Goal: Check status: Check status

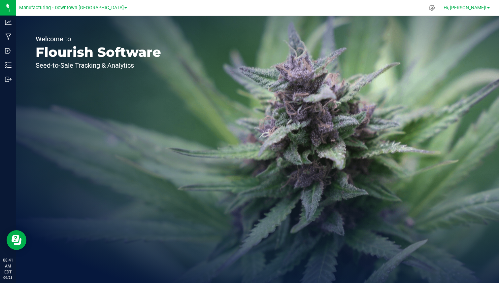
click at [474, 9] on span "Hi, [PERSON_NAME]!" at bounding box center [465, 7] width 43 height 5
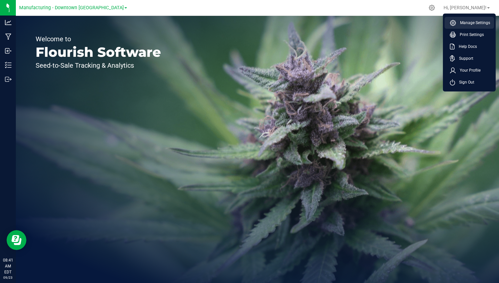
click at [470, 18] on li "Manage Settings" at bounding box center [470, 23] width 50 height 12
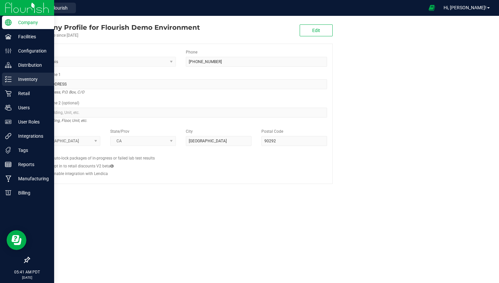
click at [12, 78] on p "Inventory" at bounding box center [32, 79] width 40 height 8
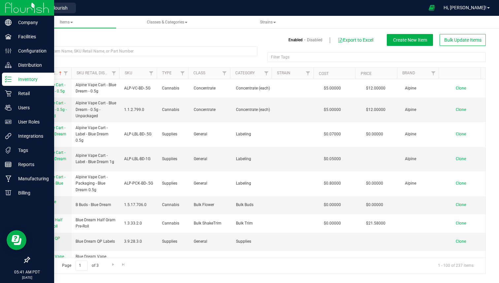
click at [29, 258] on icon at bounding box center [27, 260] width 6 height 6
click at [24, 261] on input "checkbox" at bounding box center [24, 261] width 0 height 0
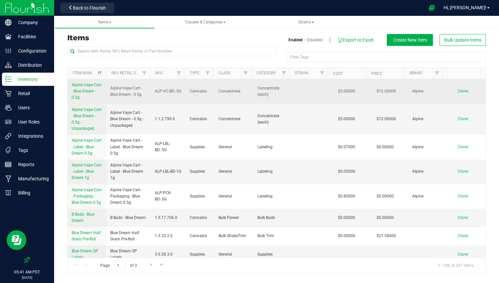
click at [91, 91] on span "Alpine Vape Cart - Blue Dream - 0.5g" at bounding box center [87, 91] width 30 height 17
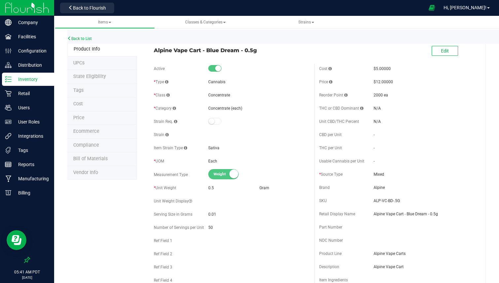
click at [41, 76] on p "Inventory" at bounding box center [32, 79] width 40 height 8
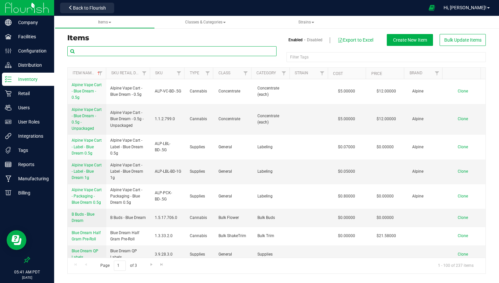
click at [161, 47] on input "text" at bounding box center [171, 51] width 209 height 10
paste input "THCD-1/8-AC-3.5G"
type input "THCD-1/8-AC-3.5G"
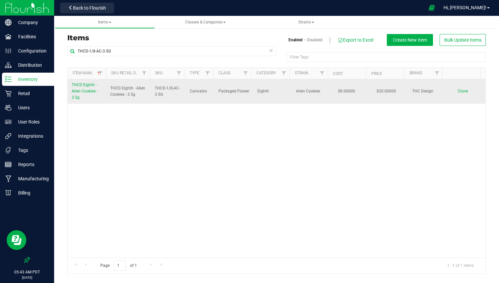
click at [82, 88] on link "THCD Eighth - Alien Cookies - 3.5g" at bounding box center [87, 91] width 31 height 19
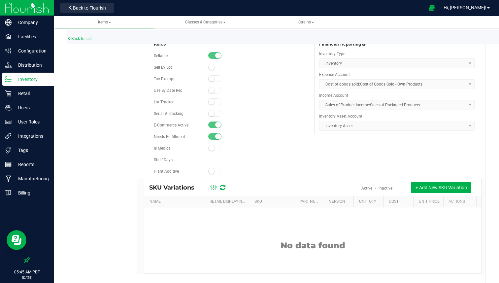
scroll to position [345, 0]
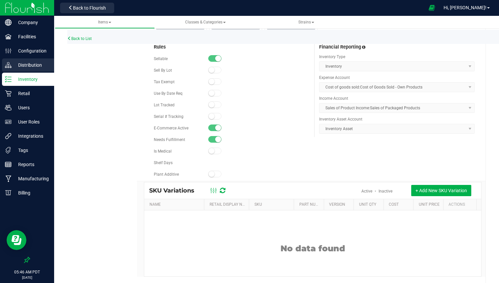
click at [38, 64] on p "Distribution" at bounding box center [32, 65] width 40 height 8
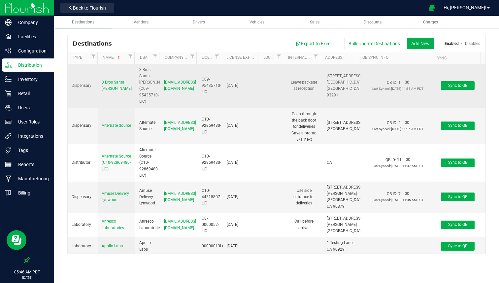
click at [204, 82] on div "C09-95435710-LIC" at bounding box center [210, 85] width 17 height 19
drag, startPoint x: 103, startPoint y: 80, endPoint x: 143, endPoint y: 95, distance: 43.4
click at [143, 95] on tr "Dispensary 3 Bros [GEOGRAPHIC_DATA][PERSON_NAME] [GEOGRAPHIC_DATA][PERSON_NAME]…" at bounding box center [277, 86] width 418 height 44
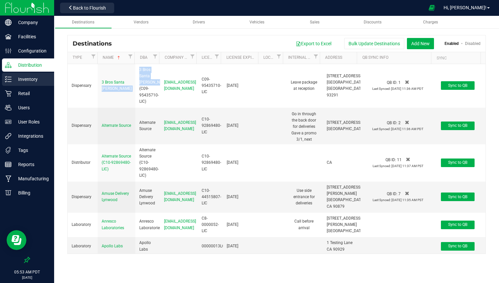
click at [45, 83] on div "Inventory" at bounding box center [28, 79] width 52 height 13
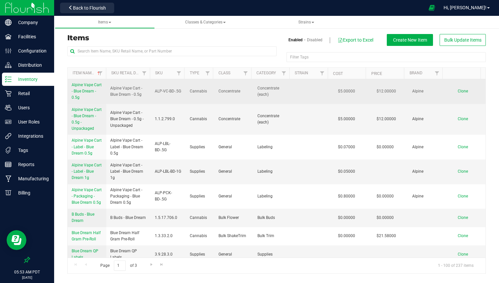
click at [83, 93] on span "Alpine Vape Cart - Blue Dream - 0.5g" at bounding box center [87, 91] width 30 height 17
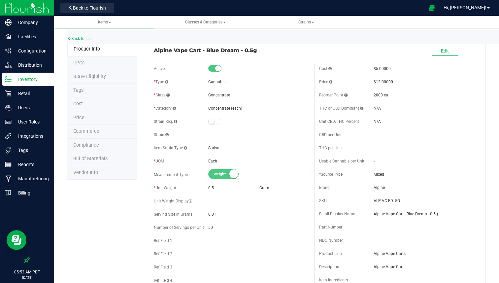
drag, startPoint x: 323, startPoint y: 228, endPoint x: 333, endPoint y: 228, distance: 9.6
click at [333, 228] on span "Part Number" at bounding box center [330, 227] width 23 height 5
click at [319, 238] on span "NDC Number" at bounding box center [331, 240] width 24 height 5
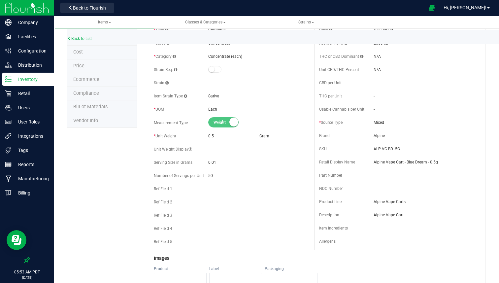
scroll to position [60, 0]
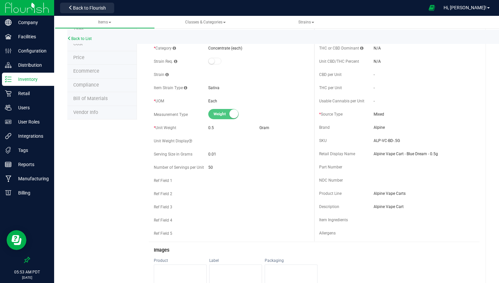
click at [325, 220] on span "Item Ingredients" at bounding box center [333, 220] width 29 height 5
click at [321, 232] on span "Allergens" at bounding box center [327, 233] width 17 height 5
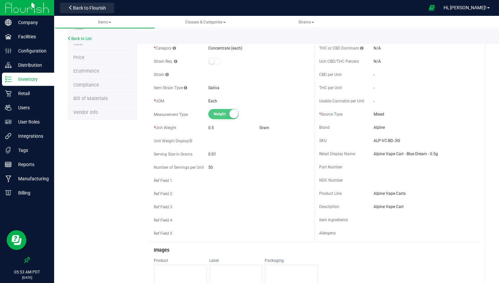
click at [321, 232] on span "Allergens" at bounding box center [327, 233] width 17 height 5
click at [40, 4] on img at bounding box center [27, 8] width 44 height 16
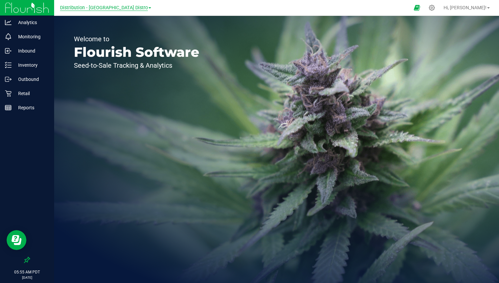
click at [128, 8] on span "Distribution - [GEOGRAPHIC_DATA] Distro" at bounding box center [104, 8] width 88 height 6
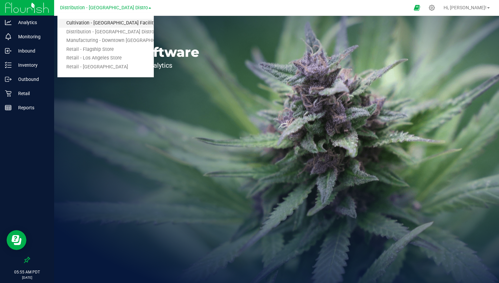
click at [110, 24] on link "Cultivation - [GEOGRAPHIC_DATA] Facility" at bounding box center [105, 23] width 96 height 9
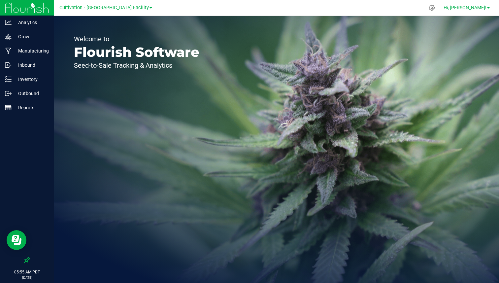
click at [471, 8] on span "Hi, [PERSON_NAME]!" at bounding box center [465, 7] width 43 height 5
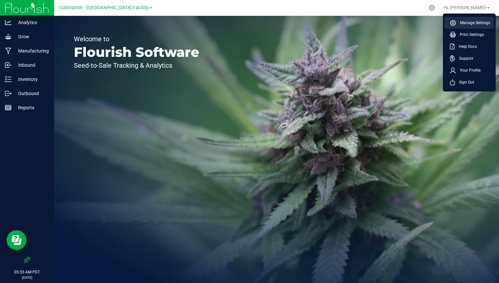
click at [466, 19] on li "Manage Settings" at bounding box center [470, 23] width 50 height 12
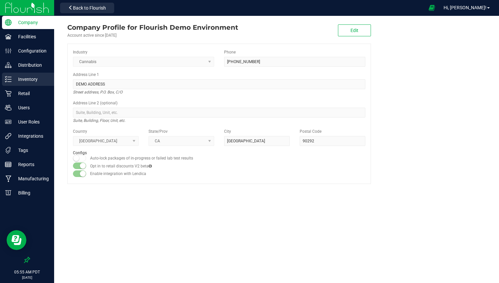
click at [37, 79] on p "Inventory" at bounding box center [32, 79] width 40 height 8
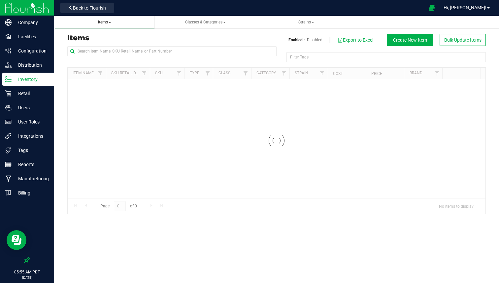
click at [103, 22] on span "Items" at bounding box center [104, 22] width 13 height 5
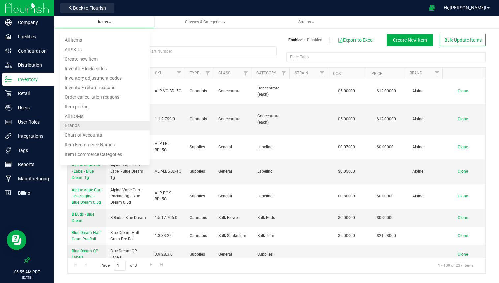
click at [80, 126] on li "Brands" at bounding box center [104, 126] width 89 height 10
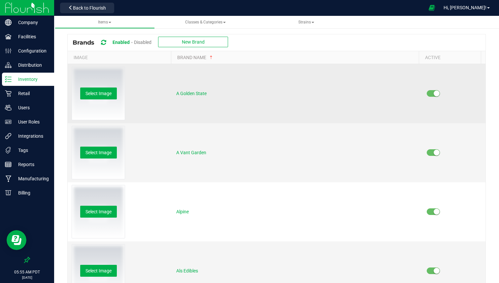
click at [447, 93] on td at bounding box center [454, 93] width 63 height 59
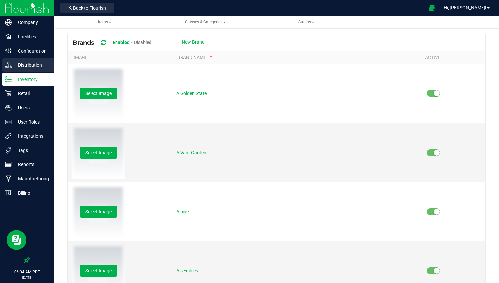
click at [44, 68] on p "Distribution" at bounding box center [32, 65] width 40 height 8
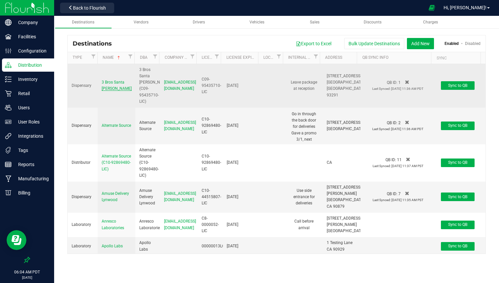
click at [108, 87] on span "3 Bros Santa [PERSON_NAME]" at bounding box center [117, 85] width 30 height 11
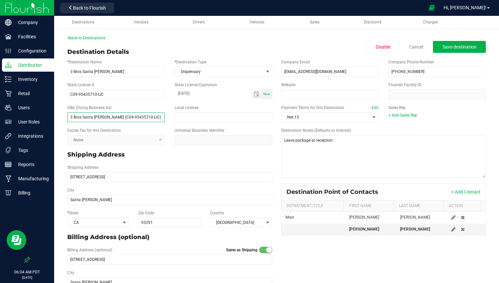
drag, startPoint x: 153, startPoint y: 116, endPoint x: 65, endPoint y: 113, distance: 87.9
click at [65, 113] on div "DBA (Doing Business As) 3 Bros [GEOGRAPHIC_DATA][PERSON_NAME] (C09-95435710-LIC)" at bounding box center [115, 114] width 107 height 18
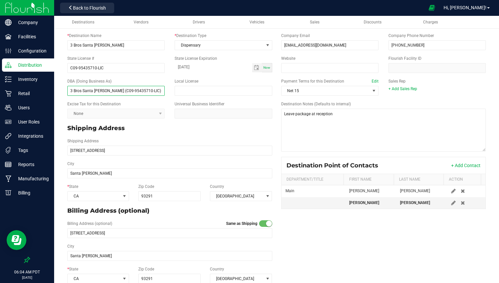
scroll to position [36, 0]
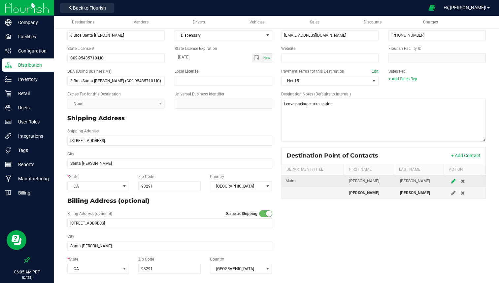
click at [451, 180] on icon at bounding box center [453, 181] width 5 height 4
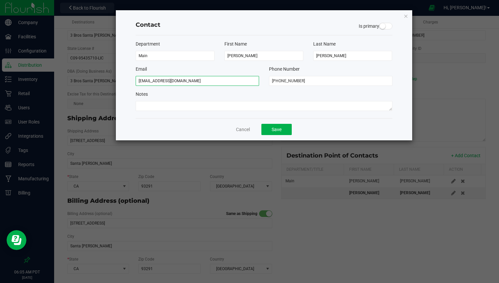
drag, startPoint x: 191, startPoint y: 83, endPoint x: 138, endPoint y: 81, distance: 53.5
click at [138, 81] on input "[EMAIL_ADDRESS][DOMAIN_NAME]" at bounding box center [197, 81] width 123 height 10
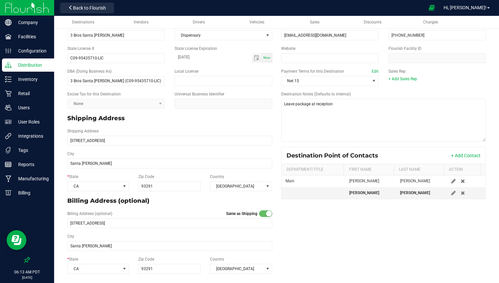
click at [51, 8] on div at bounding box center [27, 8] width 54 height 16
click at [47, 9] on img at bounding box center [27, 8] width 44 height 16
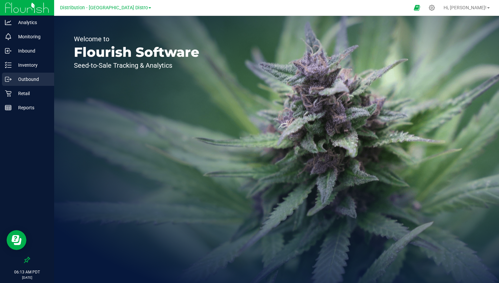
click at [34, 77] on p "Outbound" at bounding box center [32, 79] width 40 height 8
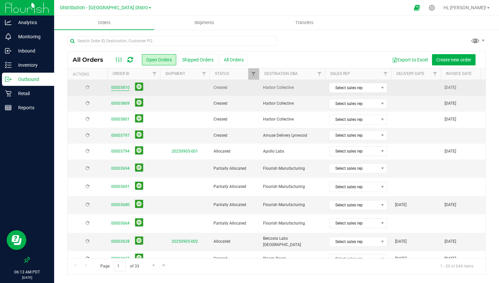
click at [124, 87] on link "00003810" at bounding box center [120, 88] width 18 height 6
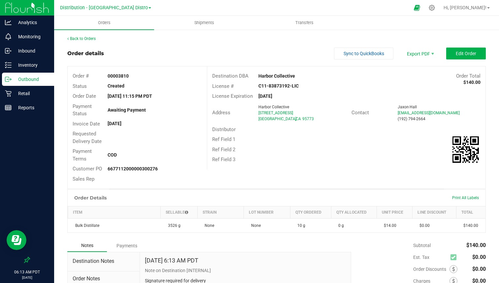
click at [104, 167] on div "6677112000000300276" at bounding box center [155, 168] width 105 height 7
click at [120, 170] on strong "6677112000000300276" at bounding box center [133, 168] width 50 height 5
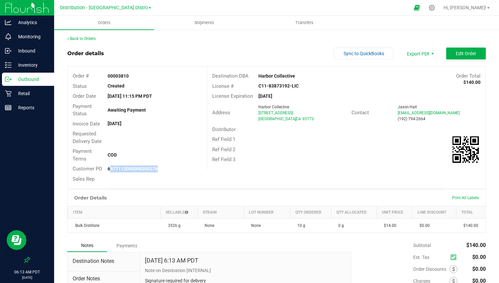
click at [120, 170] on strong "6677112000000300276" at bounding box center [133, 168] width 50 height 5
click at [133, 172] on div "6677112000000300276" at bounding box center [155, 168] width 105 height 7
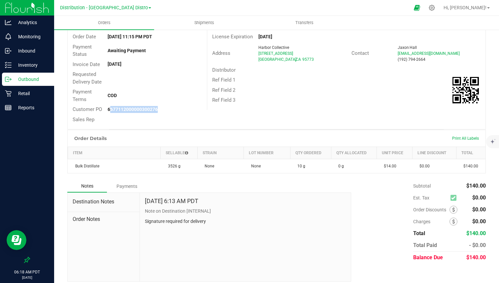
scroll to position [65, 0]
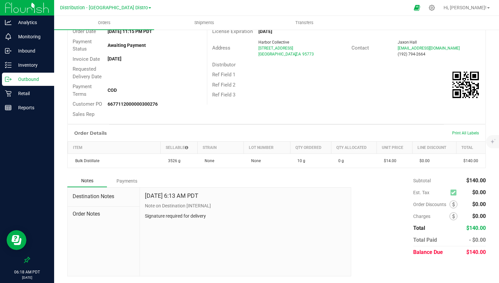
click at [203, 205] on p "Note on Destination [INTERNAL]" at bounding box center [245, 205] width 201 height 7
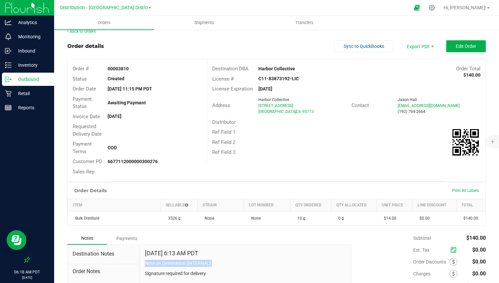
scroll to position [2, 0]
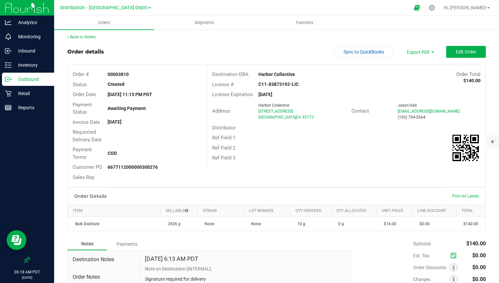
click at [113, 123] on strong "[DATE]" at bounding box center [115, 121] width 14 height 5
click at [114, 94] on strong "[DATE] 11:15 PM PDT" at bounding box center [130, 94] width 45 height 5
drag, startPoint x: 114, startPoint y: 94, endPoint x: 125, endPoint y: 94, distance: 10.9
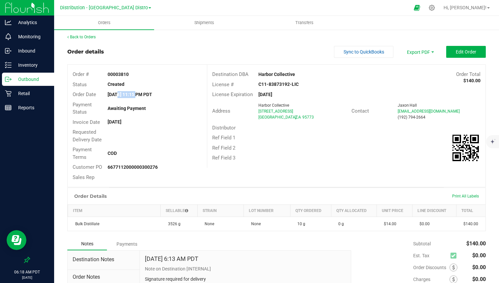
click at [125, 94] on strong "[DATE] 11:15 PM PDT" at bounding box center [130, 94] width 45 height 5
click at [141, 94] on strong "[DATE] 11:15 PM PDT" at bounding box center [130, 94] width 45 height 5
click at [122, 122] on strong "[DATE]" at bounding box center [115, 121] width 14 height 5
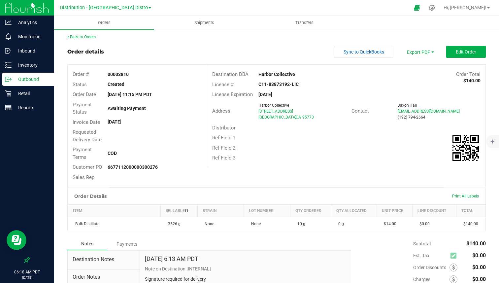
click at [85, 134] on span "Requested Delivery Date" at bounding box center [87, 136] width 29 height 14
drag, startPoint x: 85, startPoint y: 134, endPoint x: 108, endPoint y: 142, distance: 24.3
click at [108, 142] on div "Requested Delivery Date" at bounding box center [137, 136] width 139 height 18
click at [104, 122] on div "[DATE]" at bounding box center [155, 122] width 105 height 7
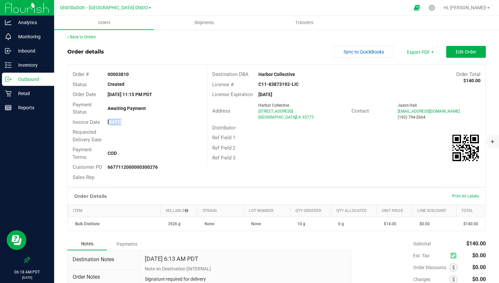
click at [104, 122] on div "[DATE]" at bounding box center [155, 122] width 105 height 7
click at [82, 121] on span "Invoice Date" at bounding box center [86, 122] width 27 height 6
click at [82, 93] on span "Order Date" at bounding box center [84, 94] width 23 height 6
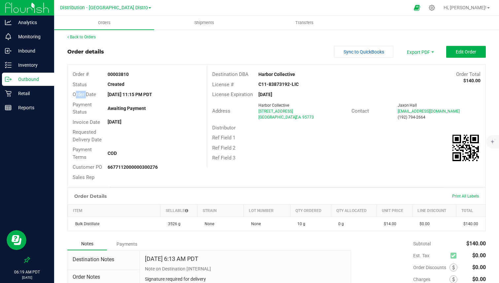
click at [82, 93] on span "Order Date" at bounding box center [84, 94] width 23 height 6
click at [121, 121] on strong "[DATE]" at bounding box center [115, 121] width 14 height 5
click at [134, 126] on div "Invoice Date [DATE]" at bounding box center [137, 122] width 139 height 10
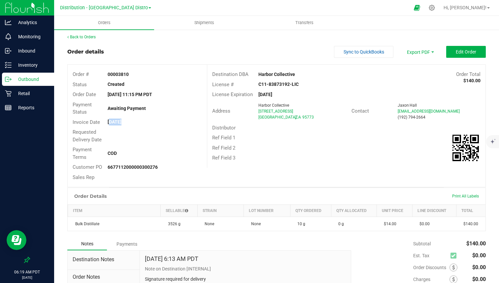
click at [134, 126] on div "Invoice Date [DATE]" at bounding box center [137, 122] width 139 height 10
drag, startPoint x: 134, startPoint y: 126, endPoint x: 123, endPoint y: 126, distance: 11.2
click at [117, 126] on div "Invoice Date [DATE]" at bounding box center [137, 122] width 139 height 10
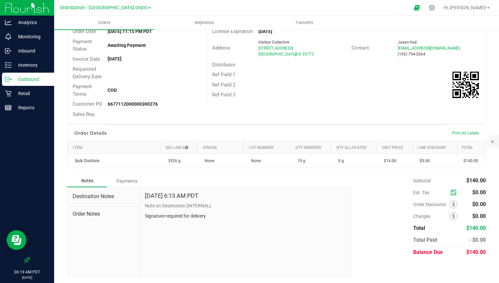
click at [133, 104] on strong "6677112000000300276" at bounding box center [133, 103] width 50 height 5
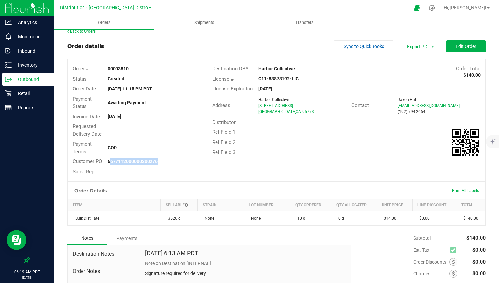
scroll to position [0, 0]
